Goal: Information Seeking & Learning: Learn about a topic

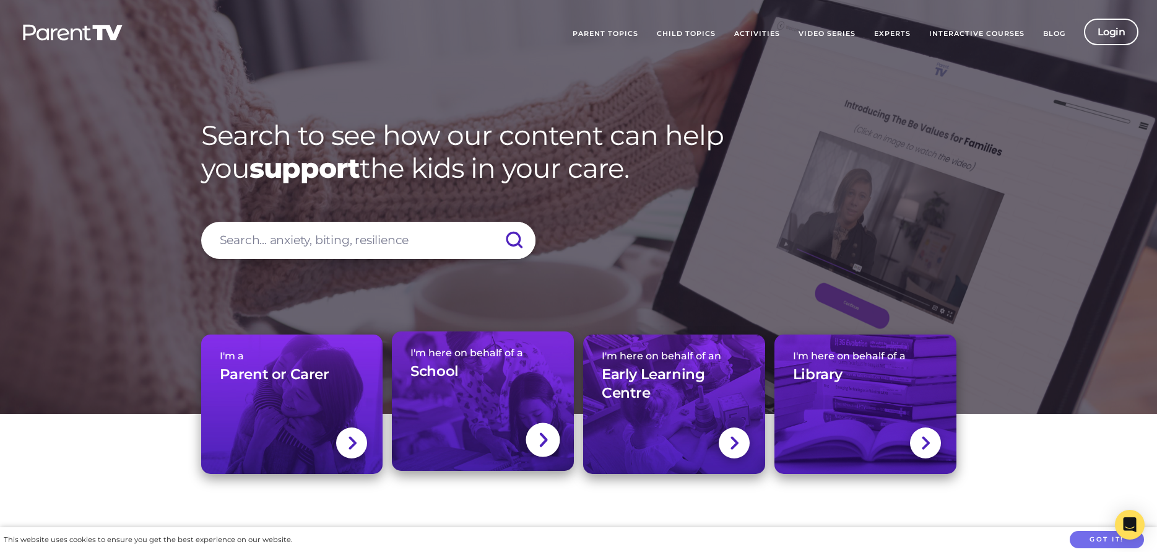
click at [479, 393] on link "I'm here on behalf of a School" at bounding box center [483, 400] width 182 height 139
